Goal: Transaction & Acquisition: Purchase product/service

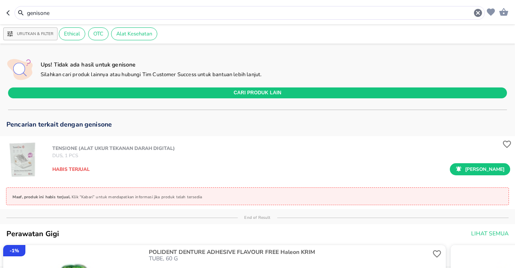
click at [113, 10] on input "genisone" at bounding box center [249, 13] width 447 height 8
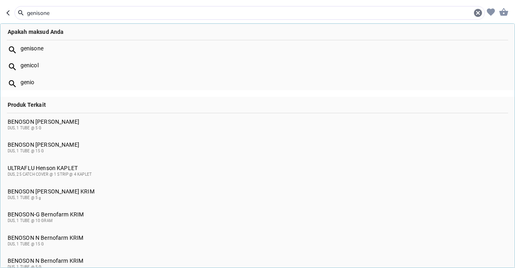
click at [113, 10] on input "genisone" at bounding box center [249, 13] width 447 height 8
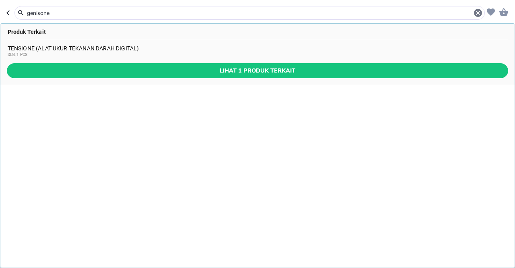
click at [165, 70] on span "Lihat 1 produk terkait" at bounding box center [257, 71] width 488 height 10
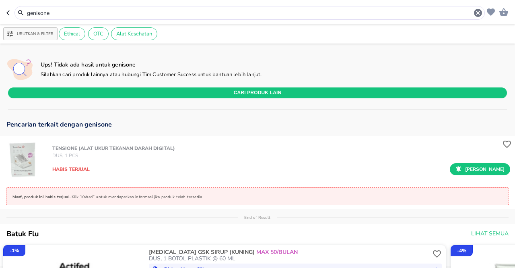
click at [8, 14] on icon "button" at bounding box center [7, 12] width 3 height 5
click at [52, 15] on input "genisone" at bounding box center [249, 13] width 447 height 8
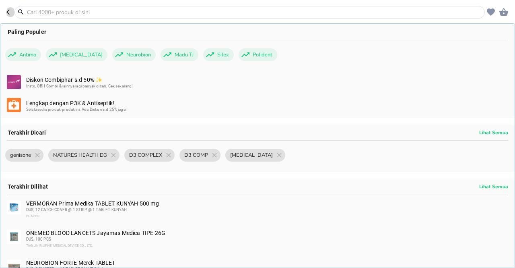
click at [9, 13] on icon "button" at bounding box center [9, 12] width 6 height 6
type input "genisone"
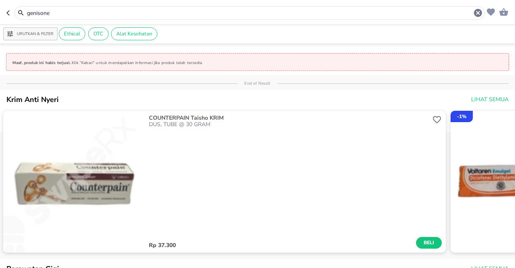
scroll to position [121, 0]
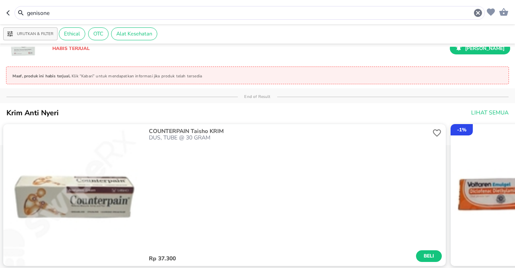
click at [78, 14] on input "genisone" at bounding box center [249, 13] width 447 height 8
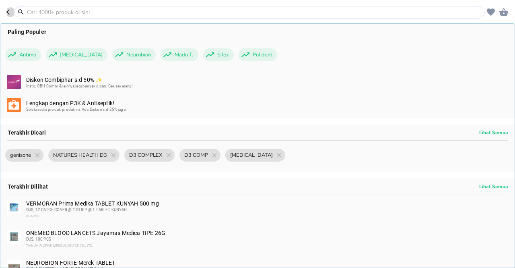
click at [10, 14] on icon "button" at bounding box center [9, 12] width 6 height 6
type input "genisone"
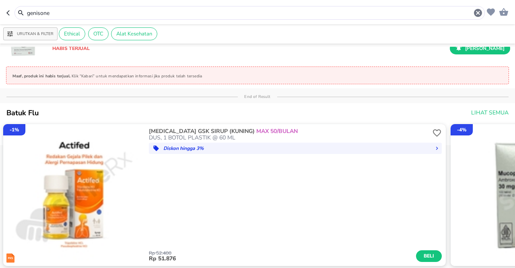
click at [9, 14] on icon "button" at bounding box center [9, 13] width 6 height 6
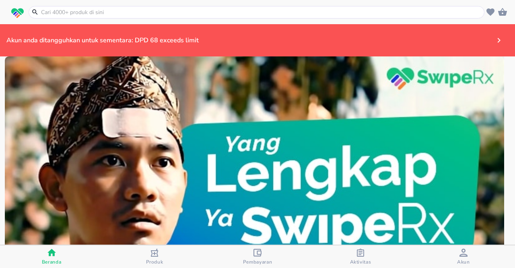
click at [356, 253] on icon "button" at bounding box center [360, 252] width 8 height 8
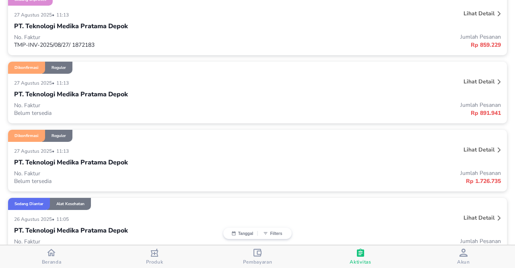
scroll to position [188, 0]
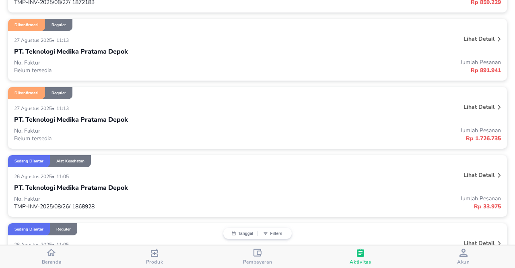
click at [144, 118] on div "PT. Teknologi Medika Pratama Depok" at bounding box center [257, 120] width 487 height 14
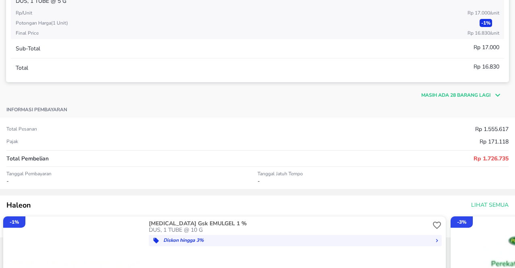
scroll to position [416, 0]
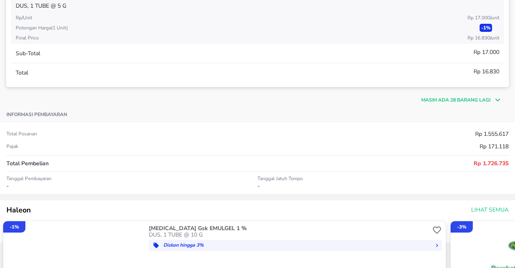
click at [457, 102] on p "Masih ada 28 barang lagi" at bounding box center [455, 99] width 69 height 7
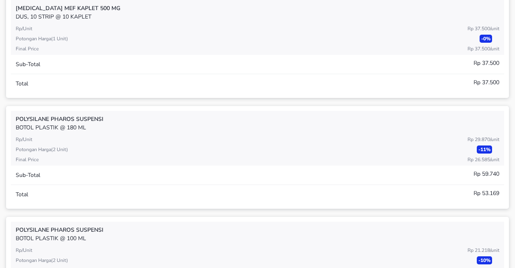
scroll to position [2615, 0]
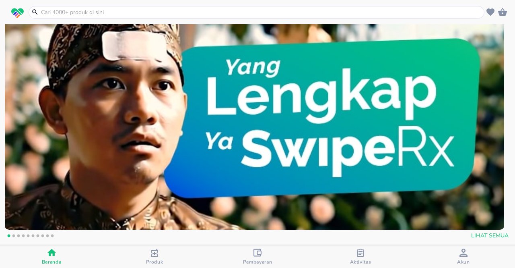
scroll to position [80, 0]
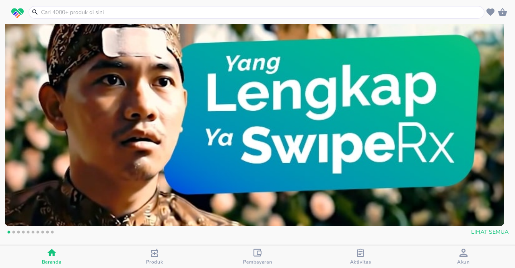
click at [140, 6] on div at bounding box center [257, 12] width 456 height 12
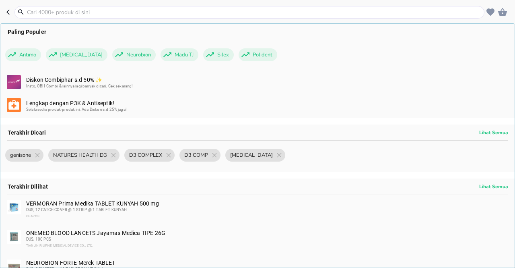
click at [140, 14] on input "text" at bounding box center [254, 12] width 456 height 8
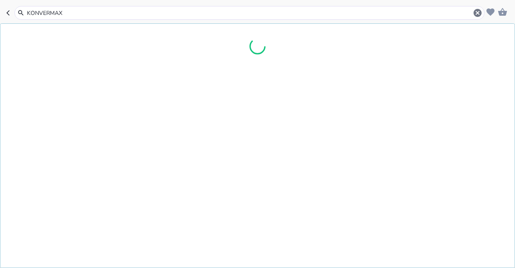
scroll to position [82, 0]
click at [140, 14] on input "KONVERMAX" at bounding box center [249, 13] width 447 height 8
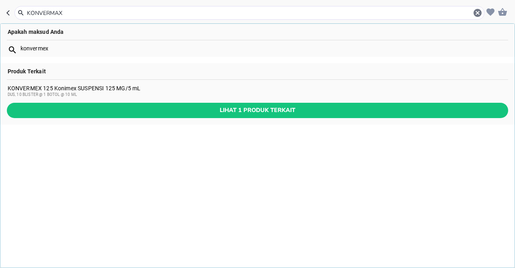
type input "KONVERMAX"
click at [81, 88] on div "KONVERMEX 125 Konimex SUSPENSI 125 MG/5 mL DUS, 10 BLISTER @ 1 BOTOL @ 10 ML" at bounding box center [258, 91] width 500 height 13
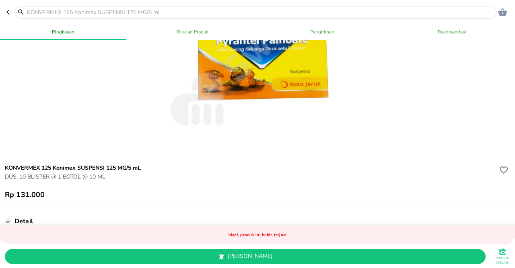
scroll to position [67, 0]
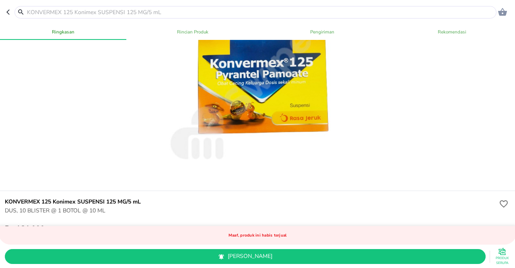
click at [115, 12] on input "text" at bounding box center [260, 12] width 468 height 8
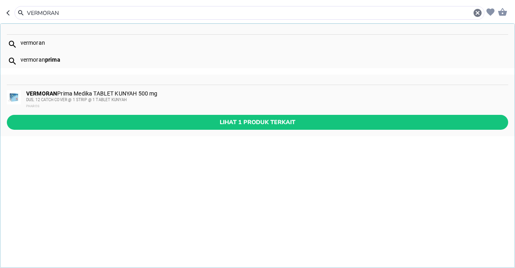
type input "VERMORAN"
click at [197, 94] on div "VERMORAN Prima Medika TABLET KUNYAH 500 mg DUS, 12 CATCH COVER @ 1 STRIP @ 1 TA…" at bounding box center [266, 99] width 481 height 19
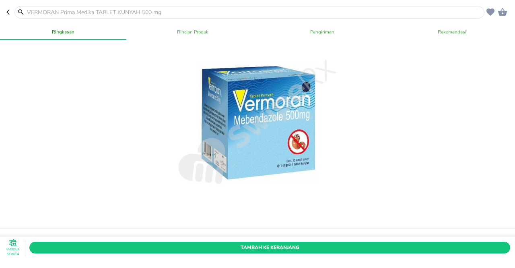
scroll to position [27, 0]
